Goal: Task Accomplishment & Management: Use online tool/utility

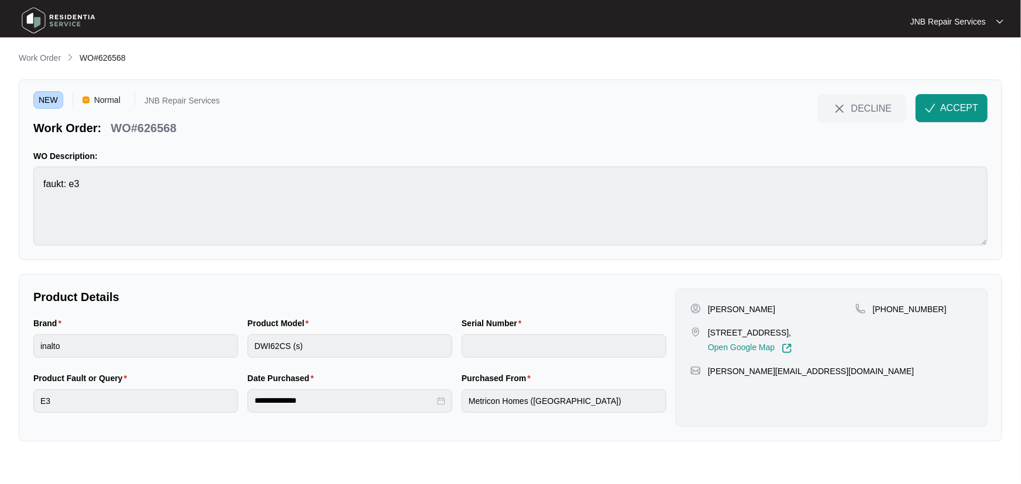
click at [243, 348] on div "Product Model DWI62CS (s)" at bounding box center [350, 344] width 214 height 55
drag, startPoint x: 753, startPoint y: 343, endPoint x: 708, endPoint y: 333, distance: 46.0
click at [708, 333] on p "[STREET_ADDRESS]," at bounding box center [750, 333] width 84 height 12
copy p "[STREET_ADDRESS],"
drag, startPoint x: 776, startPoint y: 309, endPoint x: 708, endPoint y: 306, distance: 67.9
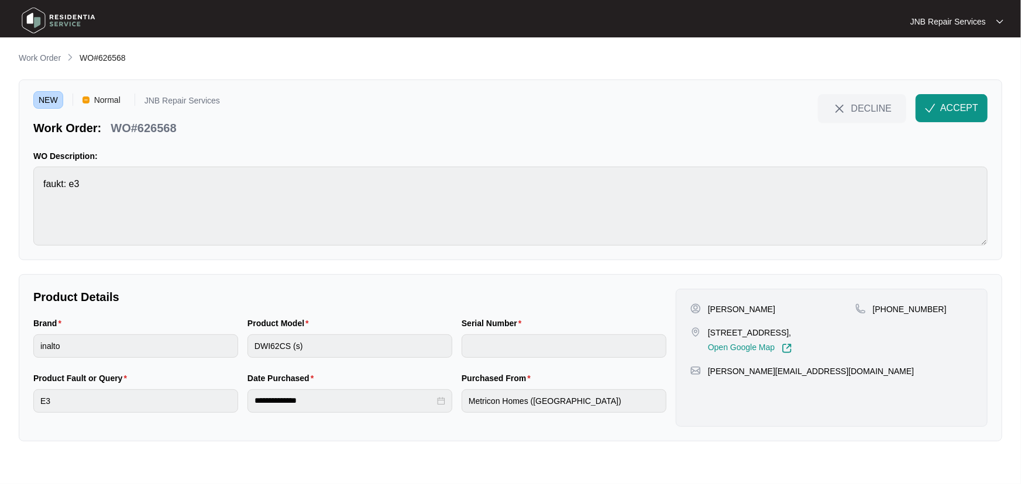
click at [708, 306] on div "[PERSON_NAME]" at bounding box center [772, 310] width 165 height 12
copy p "[PERSON_NAME]"
drag, startPoint x: 900, startPoint y: 310, endPoint x: 887, endPoint y: 314, distance: 12.8
click at [887, 314] on div "[PHONE_NUMBER]" at bounding box center [914, 310] width 118 height 12
copy p "425727977"
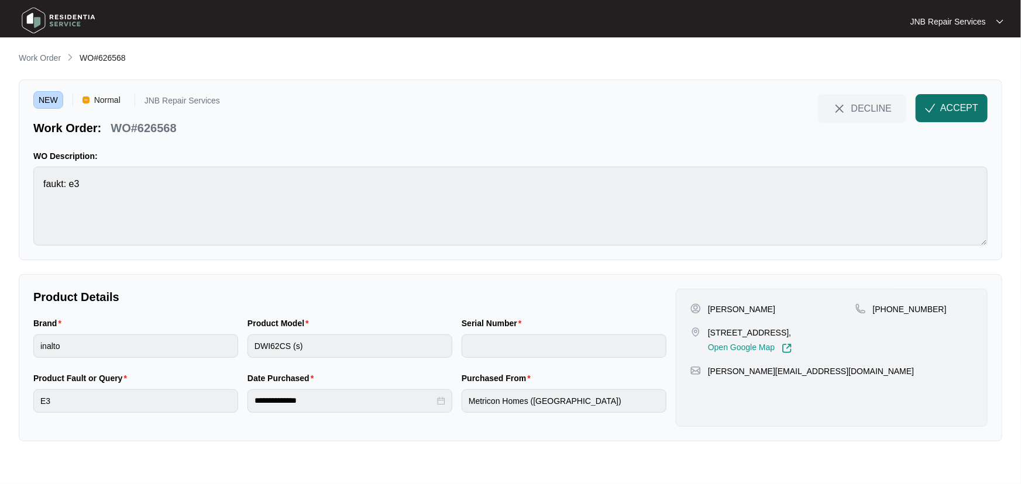
click at [966, 105] on span "ACCEPT" at bounding box center [959, 108] width 38 height 14
